Goal: Task Accomplishment & Management: Complete application form

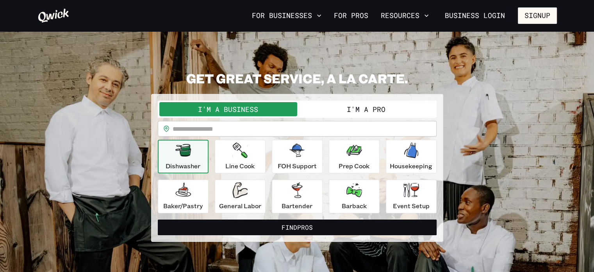
click at [336, 111] on button "I'm a Pro" at bounding box center [366, 109] width 138 height 14
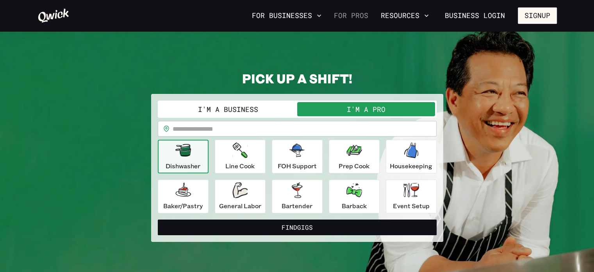
click at [347, 17] on link "For Pros" at bounding box center [351, 15] width 41 height 13
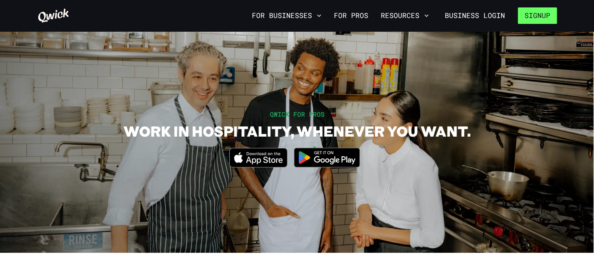
click at [535, 20] on button "Signup" at bounding box center [537, 15] width 39 height 16
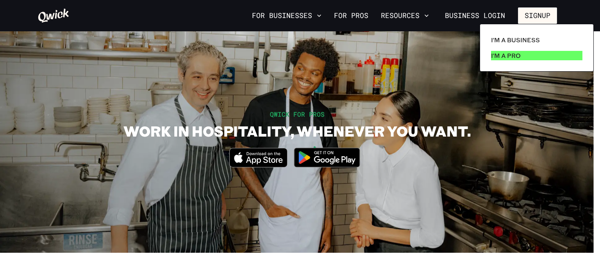
click at [515, 55] on p "I'm a Pro" at bounding box center [506, 55] width 30 height 9
